Goal: Information Seeking & Learning: Find specific fact

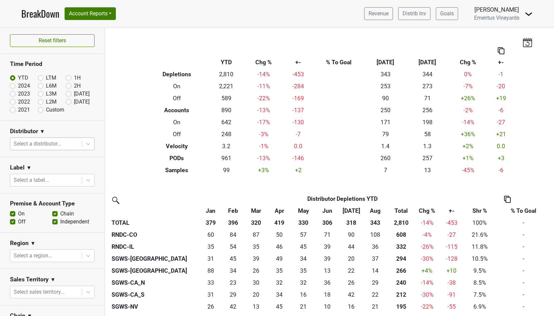
click at [50, 143] on div at bounding box center [46, 143] width 65 height 9
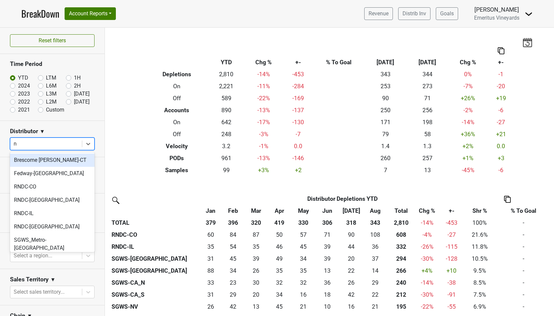
type input "nj"
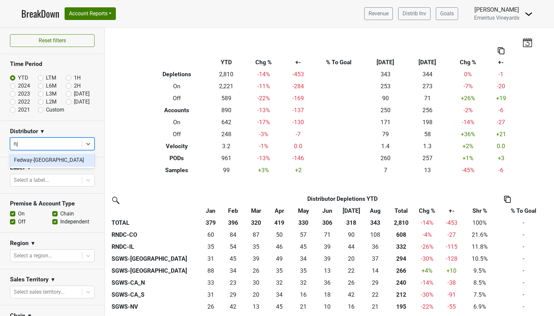
click at [45, 159] on div "Fedway-[GEOGRAPHIC_DATA]" at bounding box center [52, 159] width 85 height 13
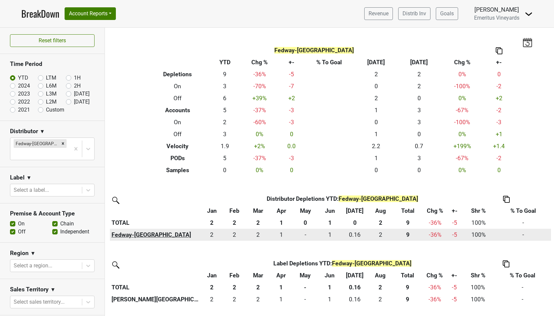
click at [121, 235] on th "Fedway-NJ" at bounding box center [155, 235] width 91 height 12
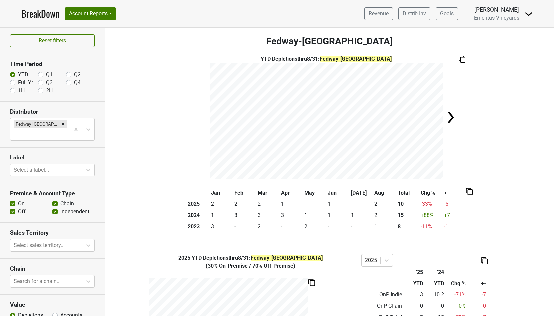
click at [24, 81] on label "Full Yr" at bounding box center [25, 83] width 15 height 8
click at [15, 81] on input "Full Yr" at bounding box center [12, 82] width 5 height 7
radio input "true"
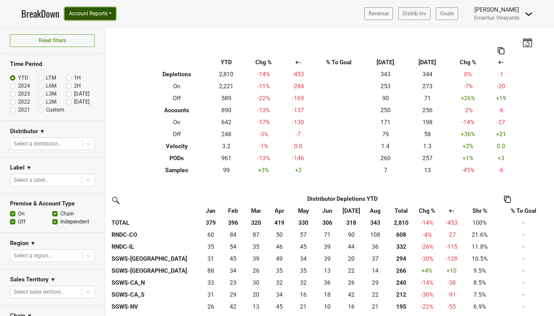
click at [101, 17] on button "Account Reports" at bounding box center [90, 13] width 51 height 13
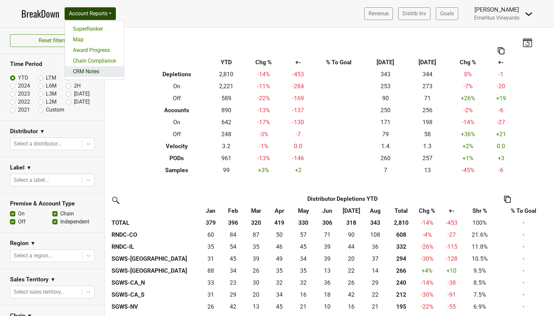
click at [100, 70] on link "CRM Notes" at bounding box center [94, 71] width 59 height 11
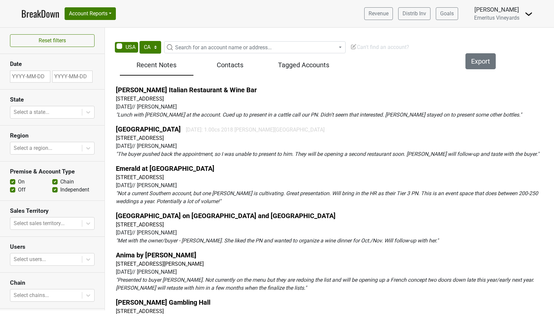
select select "CA"
click at [200, 49] on span "Search for an account name or address..." at bounding box center [223, 47] width 96 height 6
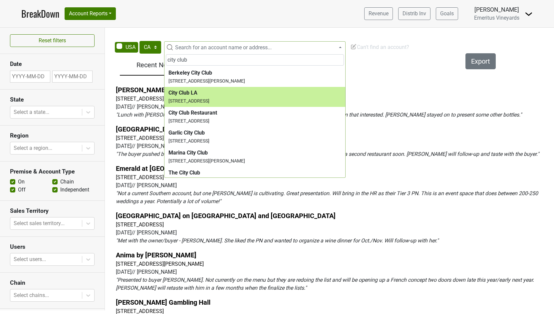
type input "city club"
select select "123586861"
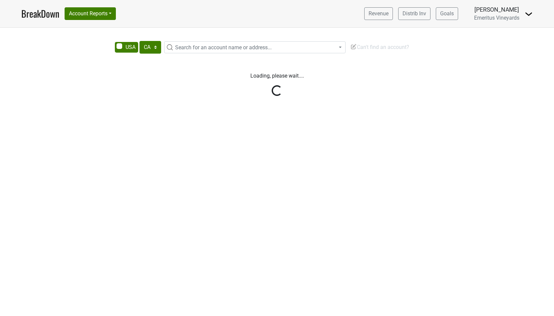
select select "CA"
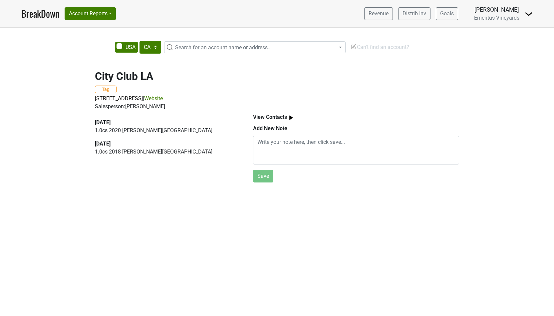
click at [208, 48] on span "Search for an account name or address..." at bounding box center [223, 47] width 96 height 6
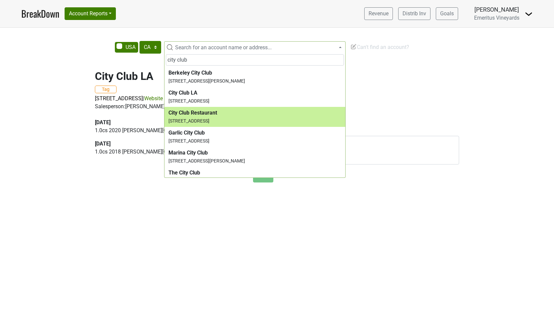
type input "city club"
select select "256633"
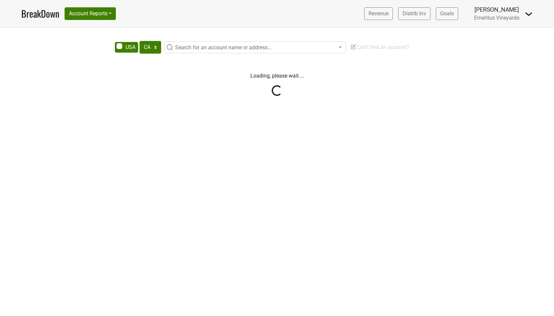
select select "CA"
